Goal: Transaction & Acquisition: Purchase product/service

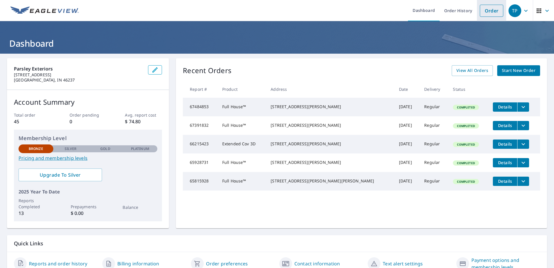
click at [484, 13] on link "Order" at bounding box center [491, 11] width 23 height 12
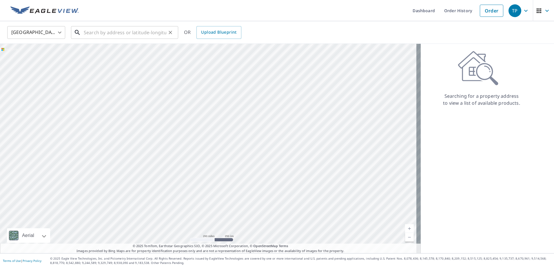
click at [144, 28] on input "text" at bounding box center [125, 32] width 83 height 16
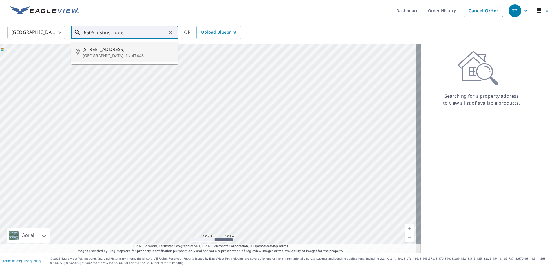
click at [131, 42] on li "[STREET_ADDRESS]" at bounding box center [124, 52] width 107 height 20
type input "[STREET_ADDRESS]"
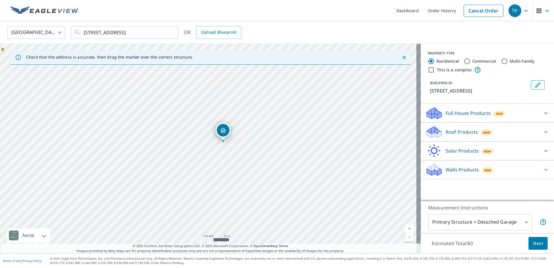
click at [452, 132] on p "Roof Products" at bounding box center [462, 131] width 32 height 7
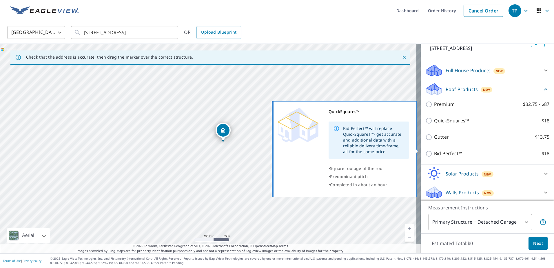
scroll to position [44, 0]
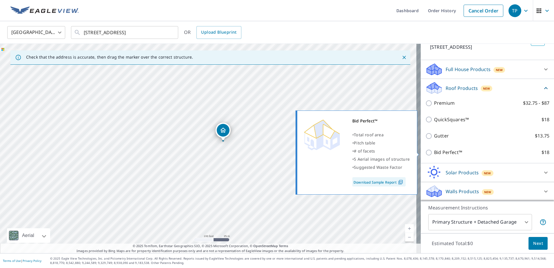
click at [396, 182] on link "Download Sample Report" at bounding box center [379, 181] width 53 height 9
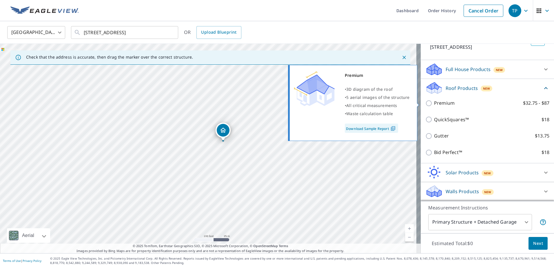
click at [434, 104] on p "Premium" at bounding box center [444, 102] width 21 height 7
click at [432, 104] on input "Premium $32.75 - $87" at bounding box center [430, 103] width 9 height 7
checkbox input "true"
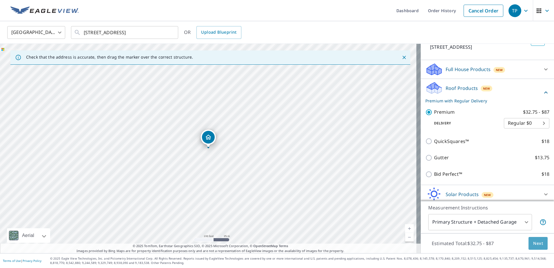
click at [536, 242] on span "Next" at bounding box center [539, 243] width 10 height 7
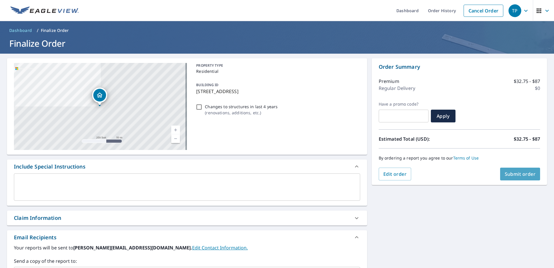
click at [508, 175] on span "Submit order" at bounding box center [520, 174] width 31 height 6
